Goal: Task Accomplishment & Management: Use online tool/utility

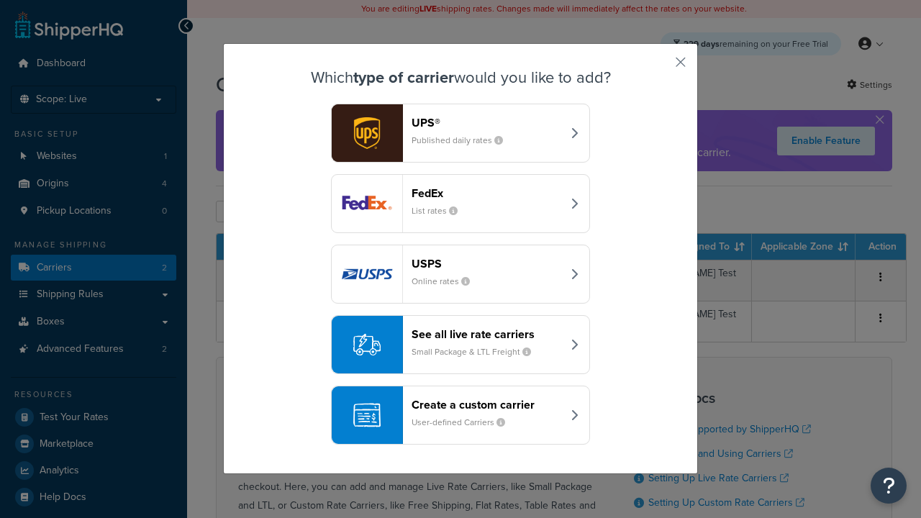
click at [460, 415] on div "Create a custom carrier User-defined Carriers" at bounding box center [486, 415] width 150 height 35
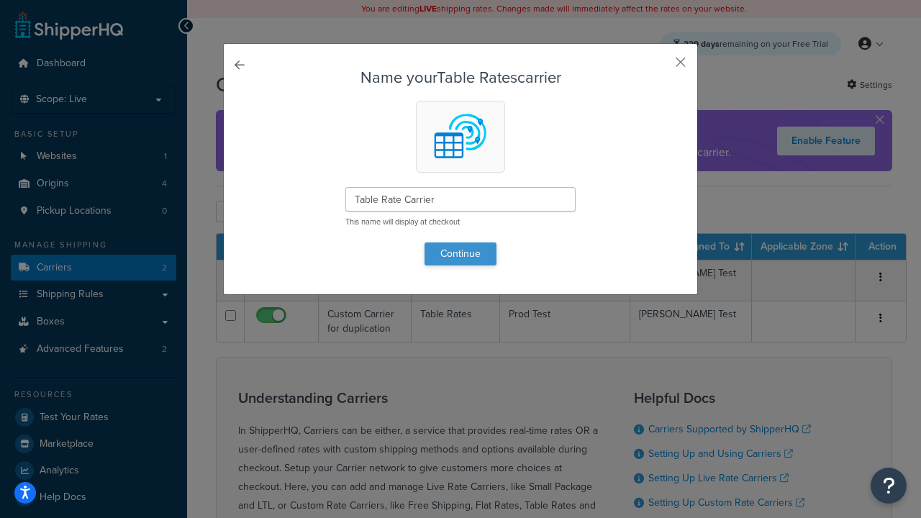
type input "Table Rate Carrier"
click at [460, 253] on button "Continue" at bounding box center [460, 253] width 72 height 23
